Goal: Information Seeking & Learning: Check status

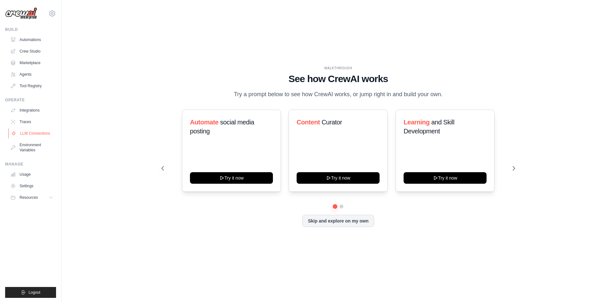
click at [33, 135] on link "LLM Connections" at bounding box center [32, 133] width 48 height 10
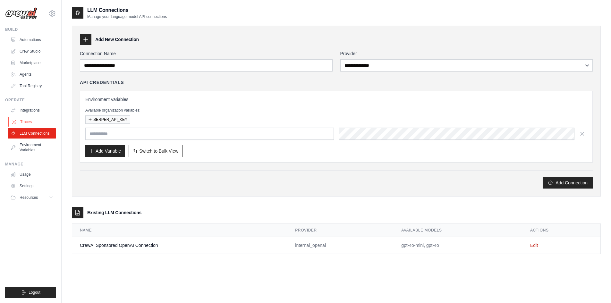
click at [34, 119] on link "Traces" at bounding box center [32, 122] width 48 height 10
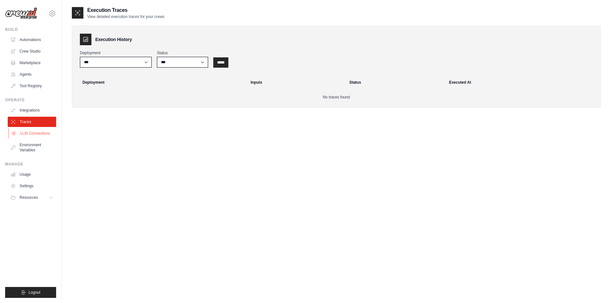
click at [36, 133] on link "LLM Connections" at bounding box center [32, 133] width 48 height 10
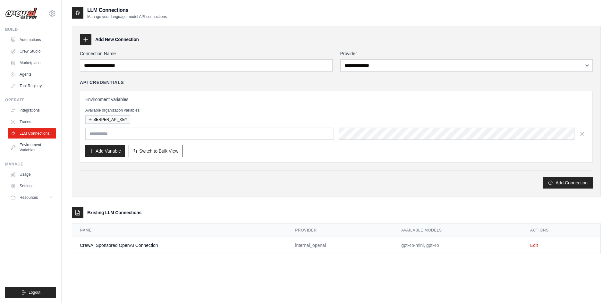
click at [96, 121] on button "SERPER_API_KEY" at bounding box center [107, 119] width 45 height 8
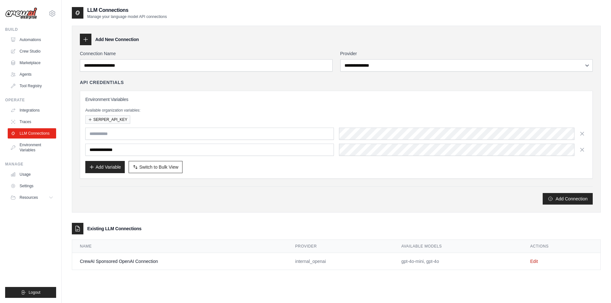
click at [152, 116] on div "SERPER_API_KEY" at bounding box center [336, 119] width 502 height 8
click at [34, 113] on link "Integrations" at bounding box center [32, 110] width 48 height 10
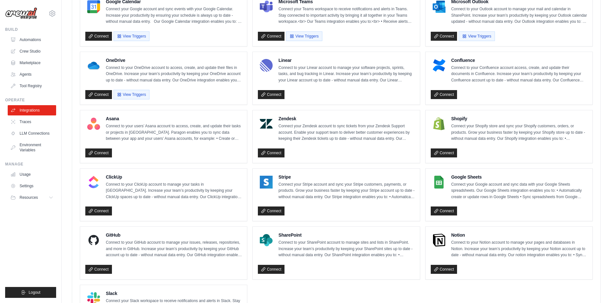
scroll to position [375, 0]
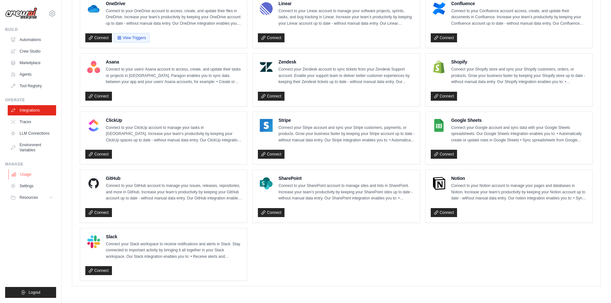
click at [42, 172] on link "Usage" at bounding box center [32, 174] width 48 height 10
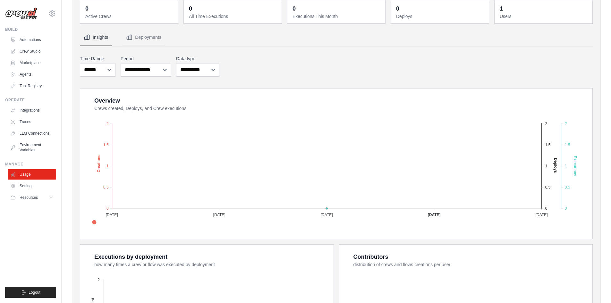
scroll to position [96, 0]
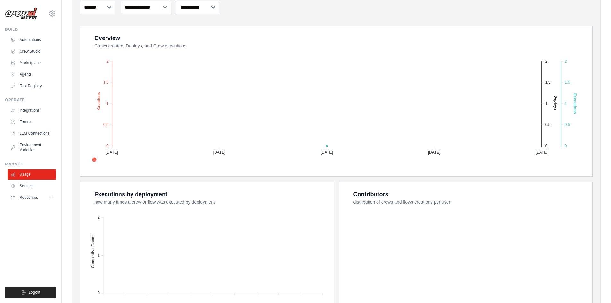
click at [124, 196] on div "Executions by deployment" at bounding box center [130, 194] width 73 height 9
drag, startPoint x: 124, startPoint y: 196, endPoint x: 479, endPoint y: 222, distance: 355.1
click at [479, 222] on div "Overview Crews created, Deploys, and Crew executions Created Deploys Executions…" at bounding box center [336, 185] width 513 height 318
click at [479, 222] on foreignobject at bounding box center [466, 264] width 237 height 112
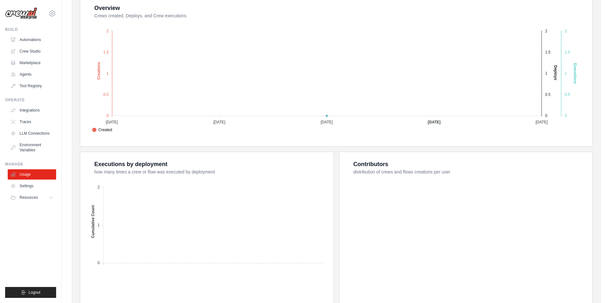
scroll to position [160, 0]
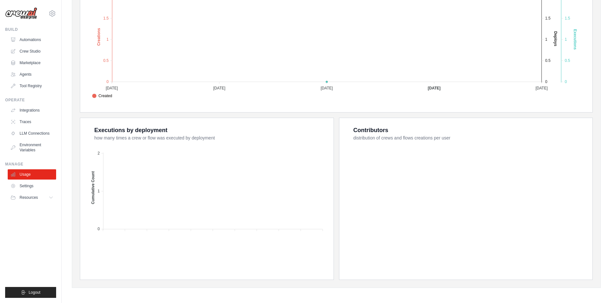
click at [567, 275] on div "Contributors distribution of crews and flows creations per user" at bounding box center [465, 199] width 253 height 162
drag, startPoint x: 592, startPoint y: 284, endPoint x: 63, endPoint y: 120, distance: 554.4
click at [63, 120] on div "Usage Dashboard Monitor your organization's usage and resource allocation 0 Act…" at bounding box center [336, 72] width 549 height 452
click at [91, 127] on div "Executions by deployment how many times a crew or flow was executed by deployme…" at bounding box center [207, 193] width 238 height 135
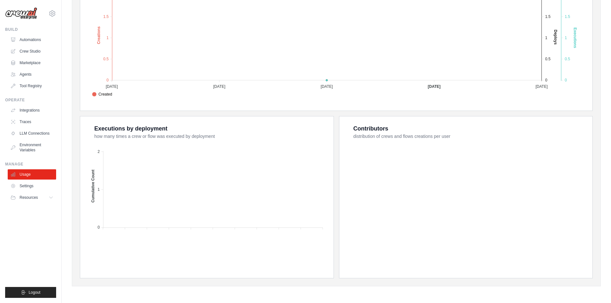
drag, startPoint x: 91, startPoint y: 127, endPoint x: 586, endPoint y: 297, distance: 523.1
click at [581, 303] on html "[EMAIL_ADDRESS][DOMAIN_NAME] Settings Build Automations Crew Studio" at bounding box center [305, 70] width 611 height 465
click at [585, 279] on div "0 Active Crews 0 All Time Executions 0 Executions This Month 0 Deploys 1 Users" at bounding box center [336, 75] width 529 height 422
drag, startPoint x: 592, startPoint y: 284, endPoint x: 92, endPoint y: 124, distance: 525.0
click at [92, 124] on div "0 Active Crews 0 All Time Executions 0 Executions This Month 0 Deploys 1 Users" at bounding box center [336, 75] width 529 height 422
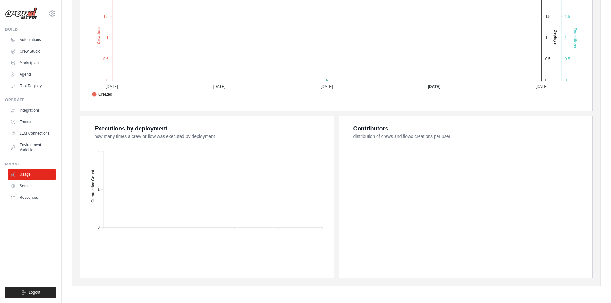
click at [164, 131] on div "Executions by deployment" at bounding box center [130, 128] width 73 height 9
drag, startPoint x: 164, startPoint y: 131, endPoint x: 498, endPoint y: 171, distance: 336.1
click at [457, 166] on div "Overview Crews created, Deploys, and Crew executions Created Deploys Executions…" at bounding box center [336, 119] width 513 height 318
click at [610, 283] on div "Usage Dashboard Monitor your organization's usage and resource allocation 0 Act…" at bounding box center [336, 71] width 549 height 452
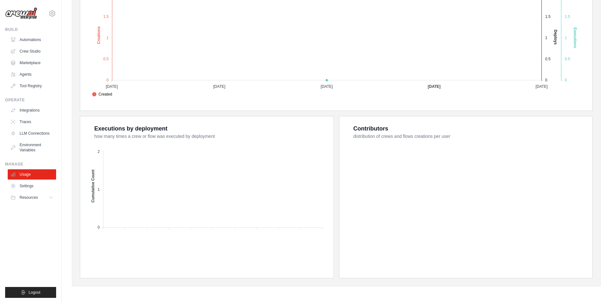
click at [563, 270] on div "0 Active Crews 0 All Time Executions 0 Executions This Month 0 Deploys 1 Users" at bounding box center [336, 75] width 529 height 422
drag, startPoint x: 93, startPoint y: 129, endPoint x: 516, endPoint y: 280, distance: 449.5
click at [516, 280] on div "0 Active Crews 0 All Time Executions 0 Executions This Month 0 Deploys 1 Users" at bounding box center [336, 75] width 529 height 422
drag, startPoint x: 91, startPoint y: 128, endPoint x: 288, endPoint y: 151, distance: 197.5
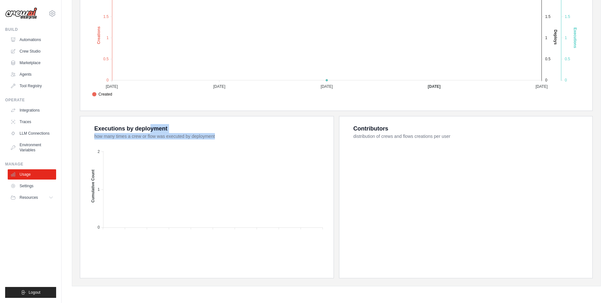
click at [288, 151] on div "Executions by deployment how many times a crew or flow was executed by deployme…" at bounding box center [207, 191] width 238 height 135
click at [382, 159] on foreignobject at bounding box center [466, 198] width 237 height 112
click at [485, 162] on foreignobject at bounding box center [466, 198] width 237 height 112
drag, startPoint x: 485, startPoint y: 162, endPoint x: 133, endPoint y: 107, distance: 356.7
click at [134, 108] on div "Overview Crews created, Deploys, and Crew executions Created Deploys Executions…" at bounding box center [336, 119] width 513 height 318
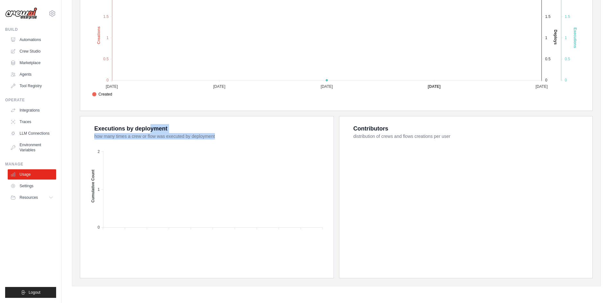
click at [108, 127] on div "Executions by deployment" at bounding box center [130, 128] width 73 height 9
click at [226, 155] on foreignobject at bounding box center [207, 198] width 237 height 112
click at [105, 138] on dt "how many times a crew or flow was executed by deployment" at bounding box center [209, 136] width 231 height 6
drag, startPoint x: 94, startPoint y: 129, endPoint x: 471, endPoint y: 138, distance: 376.7
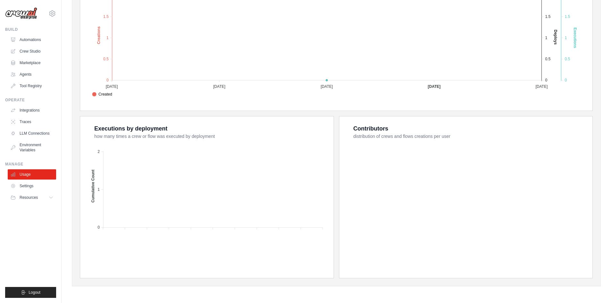
click at [471, 138] on div "Overview Crews created, Deploys, and Crew executions Created Deploys Executions…" at bounding box center [336, 119] width 513 height 318
click at [471, 138] on dt "distribution of crews and flows creations per user" at bounding box center [468, 136] width 231 height 6
drag, startPoint x: 471, startPoint y: 138, endPoint x: 96, endPoint y: 131, distance: 374.1
click at [96, 131] on div "Overview Crews created, Deploys, and Crew executions Created Deploys Executions…" at bounding box center [336, 119] width 513 height 318
click at [96, 131] on div "Executions by deployment" at bounding box center [130, 128] width 73 height 9
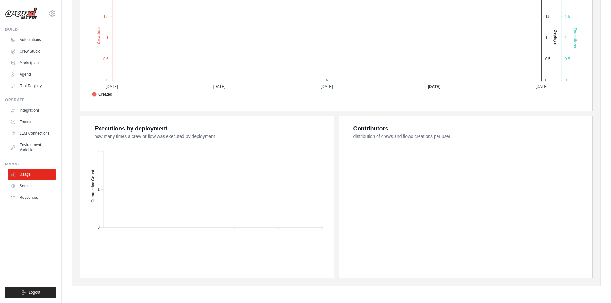
drag, startPoint x: 96, startPoint y: 131, endPoint x: 450, endPoint y: 148, distance: 353.9
click at [450, 148] on div "Overview Crews created, Deploys, and Crew executions Created Deploys Executions…" at bounding box center [336, 119] width 513 height 318
click at [474, 148] on foreignobject at bounding box center [466, 198] width 237 height 112
drag, startPoint x: 474, startPoint y: 148, endPoint x: 165, endPoint y: 137, distance: 309.5
click at [166, 137] on div "Overview Crews created, Deploys, and Crew executions Created Deploys Executions…" at bounding box center [336, 119] width 513 height 318
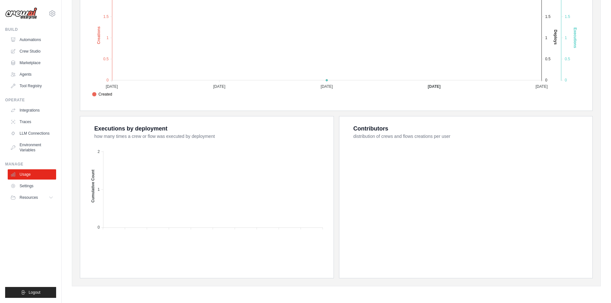
click at [165, 137] on dt "how many times a crew or flow was executed by deployment" at bounding box center [209, 136] width 231 height 6
drag, startPoint x: 116, startPoint y: 130, endPoint x: 432, endPoint y: 148, distance: 316.2
click at [430, 148] on div "Overview Crews created, Deploys, and Crew executions Created Deploys Executions…" at bounding box center [336, 119] width 513 height 318
click at [440, 149] on foreignobject at bounding box center [466, 198] width 237 height 112
drag, startPoint x: 498, startPoint y: 166, endPoint x: 369, endPoint y: 164, distance: 129.2
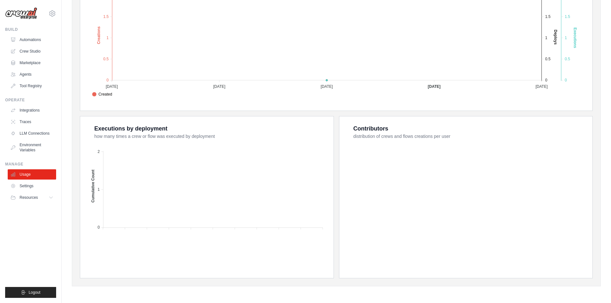
click at [369, 164] on foreignobject at bounding box center [466, 198] width 237 height 112
click at [313, 166] on foreignobject at bounding box center [207, 198] width 237 height 112
click at [309, 166] on foreignobject at bounding box center [207, 198] width 237 height 112
click at [103, 113] on div "Overview Crews created, Deploys, and Crew executions Created Deploys Executions…" at bounding box center [336, 119] width 513 height 318
drag, startPoint x: 81, startPoint y: 135, endPoint x: 265, endPoint y: 157, distance: 186.0
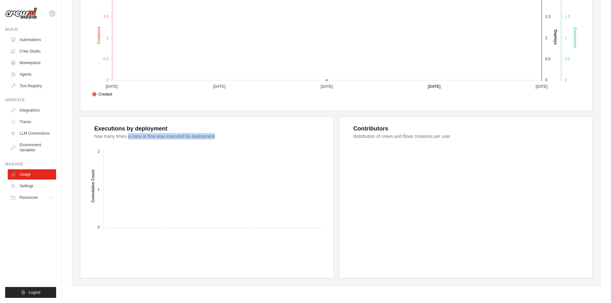
click at [265, 157] on div "Executions by deployment how many times a crew or flow was executed by deployme…" at bounding box center [206, 191] width 253 height 150
click at [401, 154] on foreignobject at bounding box center [466, 198] width 237 height 112
drag, startPoint x: 488, startPoint y: 160, endPoint x: 126, endPoint y: 119, distance: 363.5
click at [128, 119] on div "Overview Crews created, Deploys, and Crew executions Created Deploys Executions…" at bounding box center [336, 119] width 513 height 318
click at [113, 121] on div "Executions by deployment how many times a crew or flow was executed by deployme…" at bounding box center [206, 191] width 253 height 150
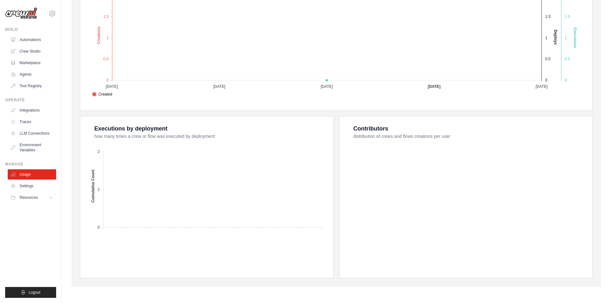
drag, startPoint x: 96, startPoint y: 127, endPoint x: 419, endPoint y: 158, distance: 324.9
click at [419, 158] on div "Overview Crews created, Deploys, and Crew executions Created Deploys Executions…" at bounding box center [336, 119] width 513 height 318
click at [486, 182] on foreignobject at bounding box center [466, 198] width 237 height 112
